Goal: Navigation & Orientation: Find specific page/section

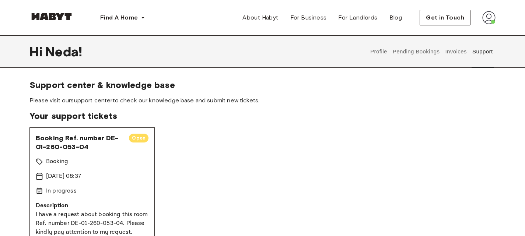
click at [380, 48] on button "Profile" at bounding box center [379, 51] width 19 height 32
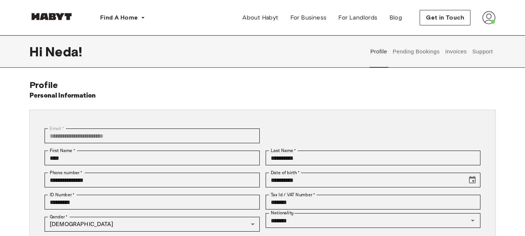
click at [422, 52] on button "Pending Bookings" at bounding box center [416, 51] width 49 height 32
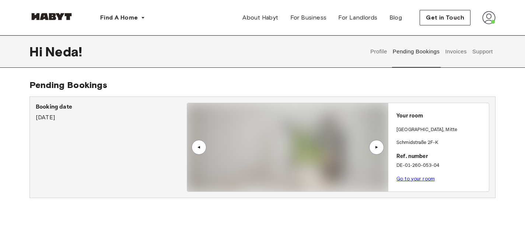
click at [459, 50] on button "Invoices" at bounding box center [456, 51] width 23 height 32
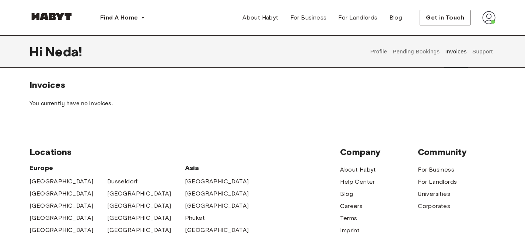
click at [412, 48] on button "Pending Bookings" at bounding box center [416, 51] width 49 height 32
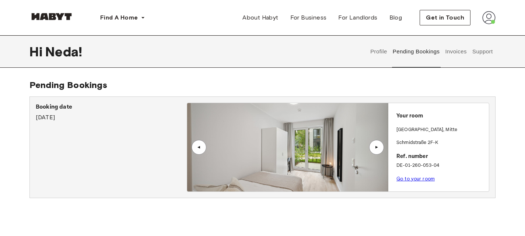
click at [472, 46] on button "Support" at bounding box center [482, 51] width 22 height 32
